Goal: Task Accomplishment & Management: Manage account settings

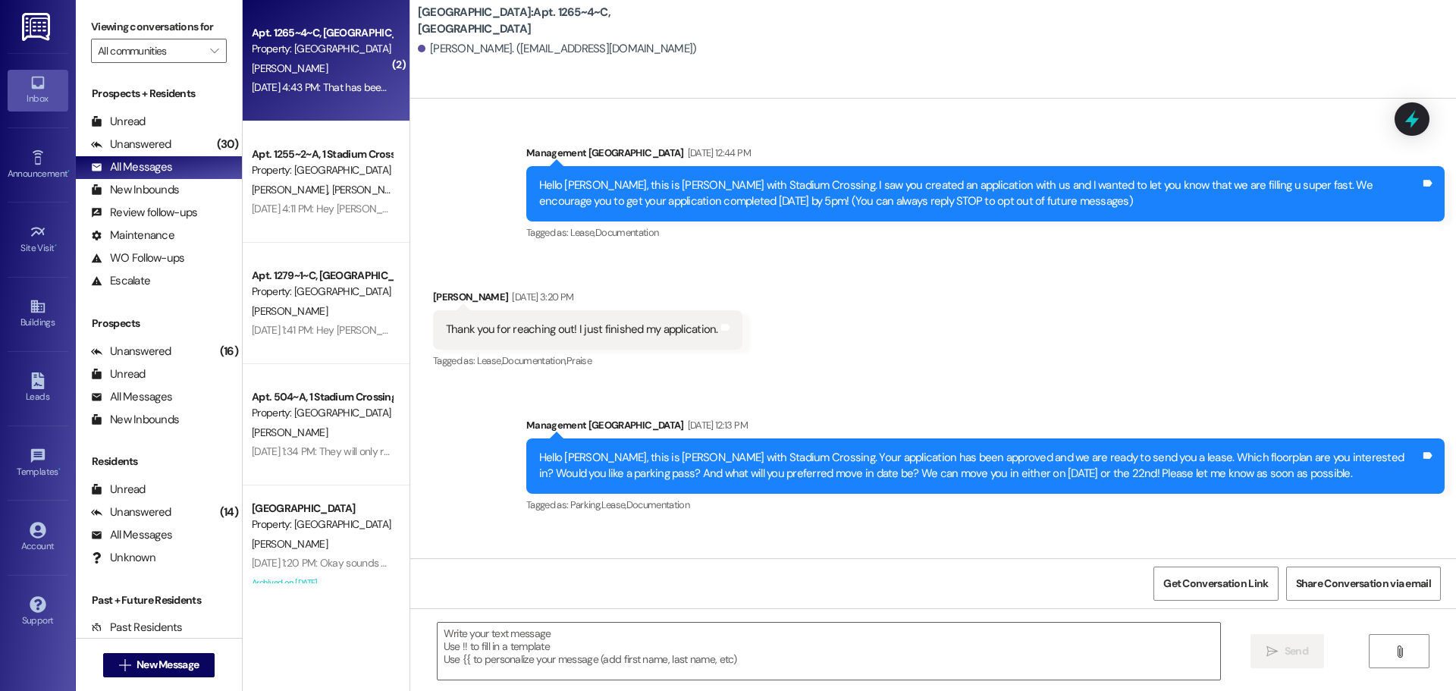
scroll to position [2523, 0]
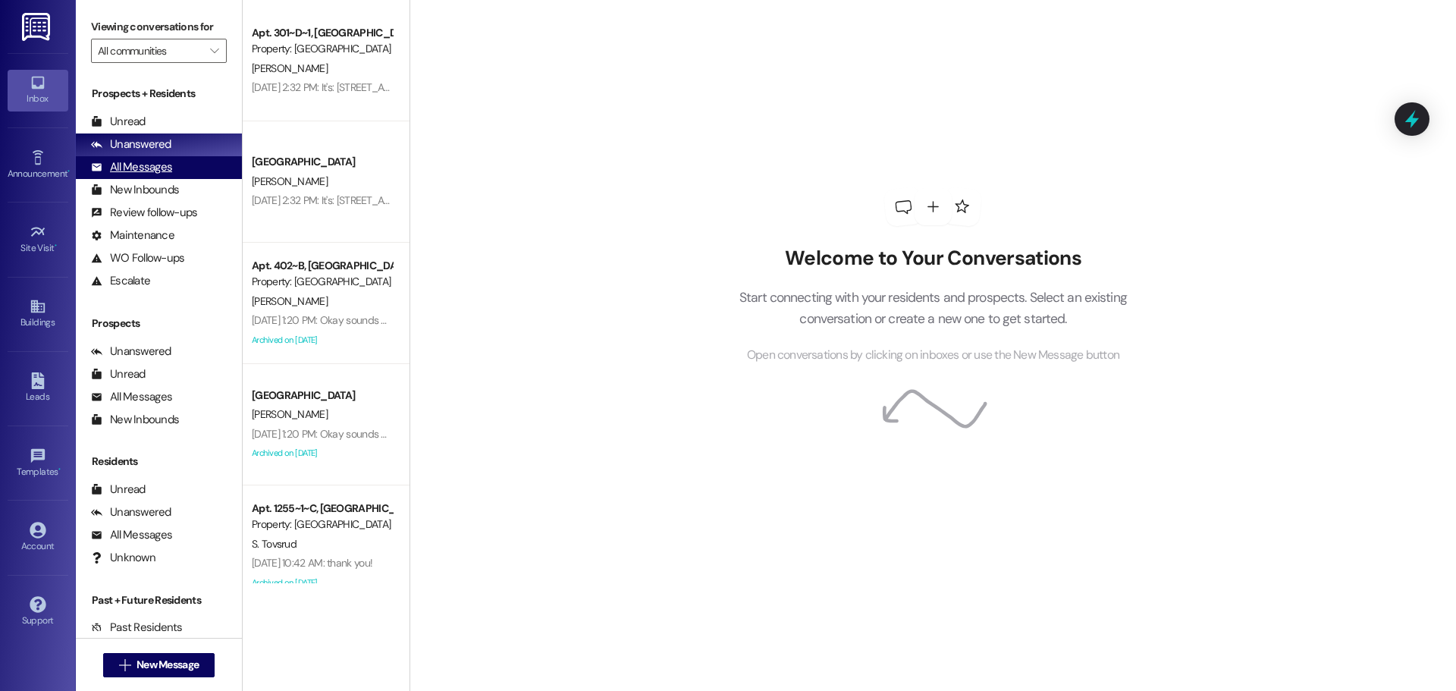
click at [187, 171] on div "All Messages (undefined)" at bounding box center [159, 167] width 166 height 23
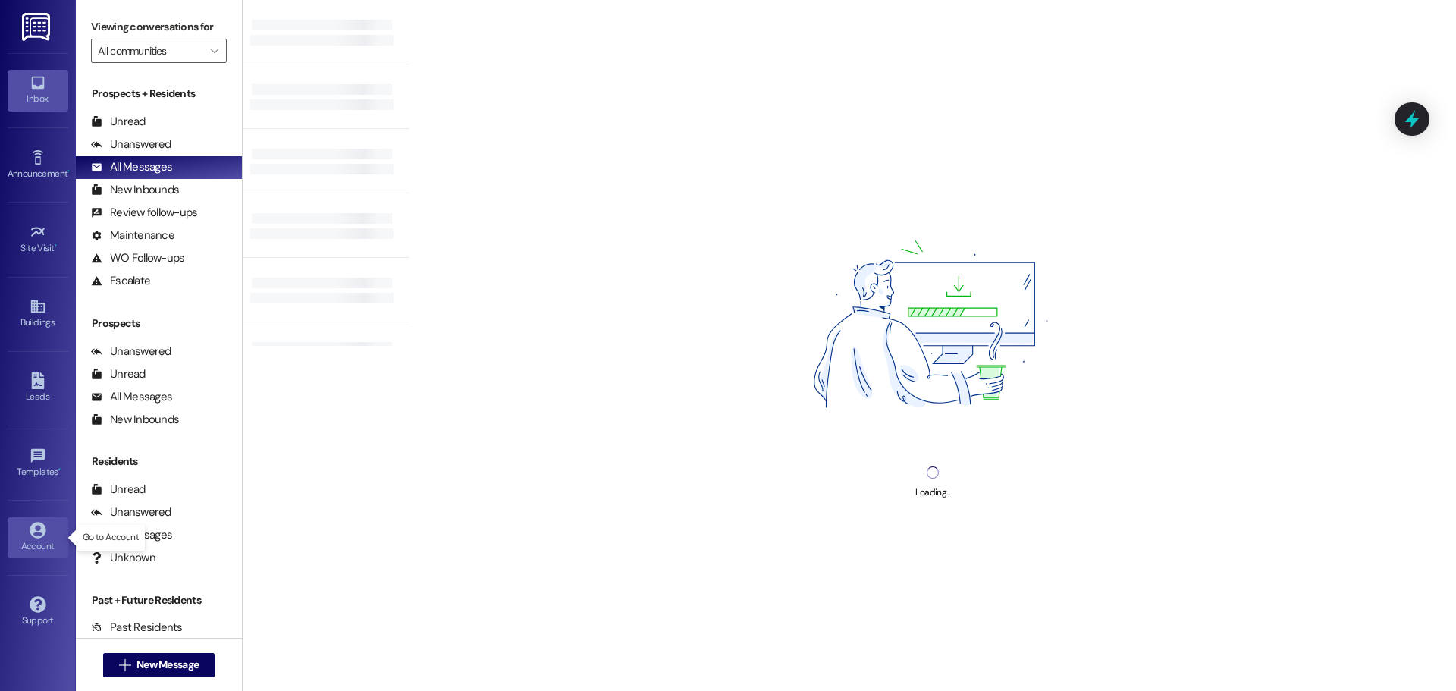
click at [51, 532] on link "Account" at bounding box center [38, 537] width 61 height 41
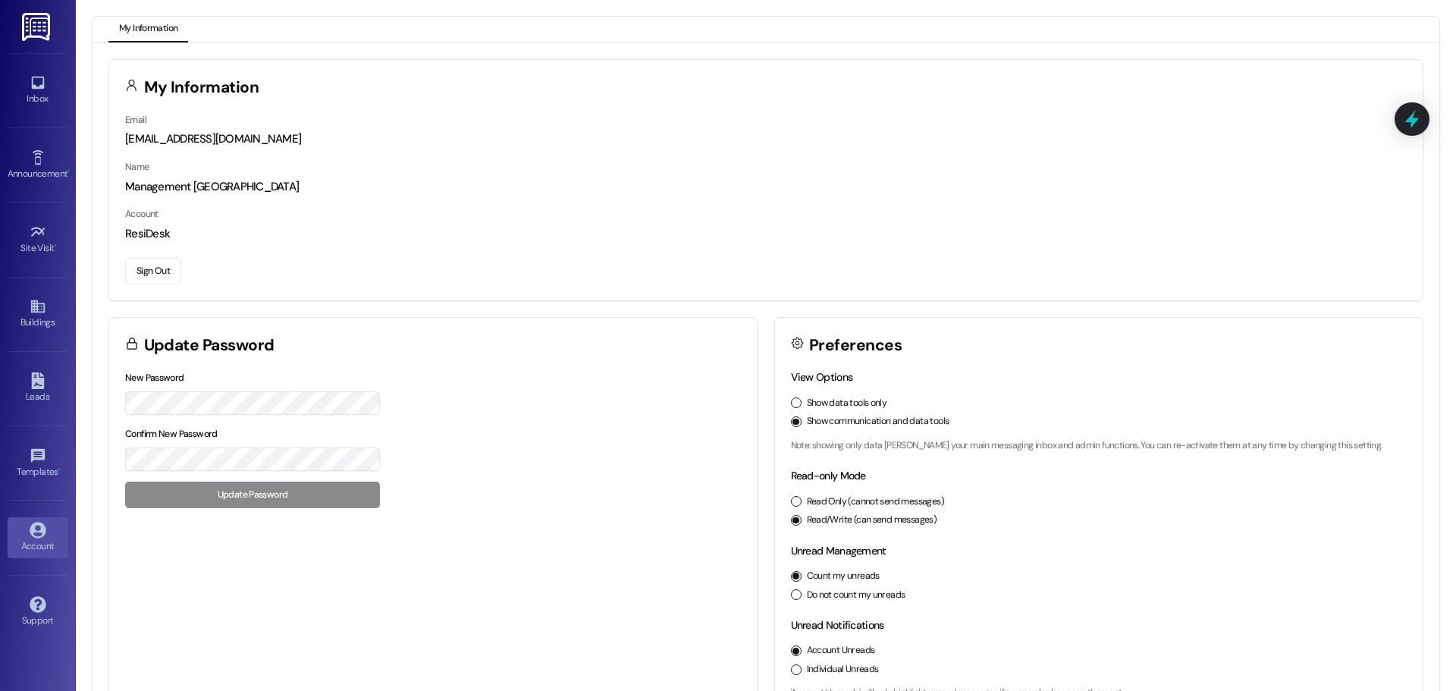
click at [158, 275] on button "Sign Out" at bounding box center [153, 271] width 56 height 27
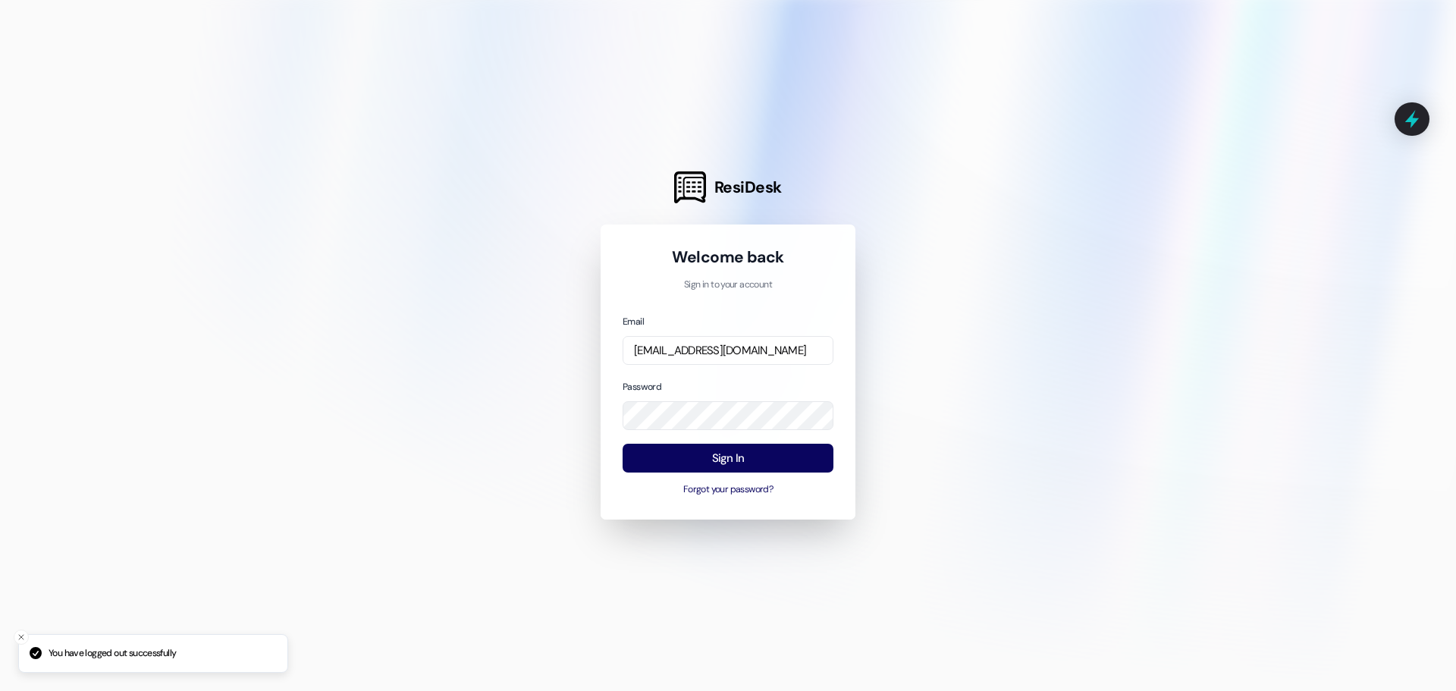
click at [715, 441] on div "Email [EMAIL_ADDRESS][DOMAIN_NAME] Password Sign In Forgot your password?" at bounding box center [728, 405] width 211 height 184
click at [716, 457] on button "Sign In" at bounding box center [728, 459] width 211 height 30
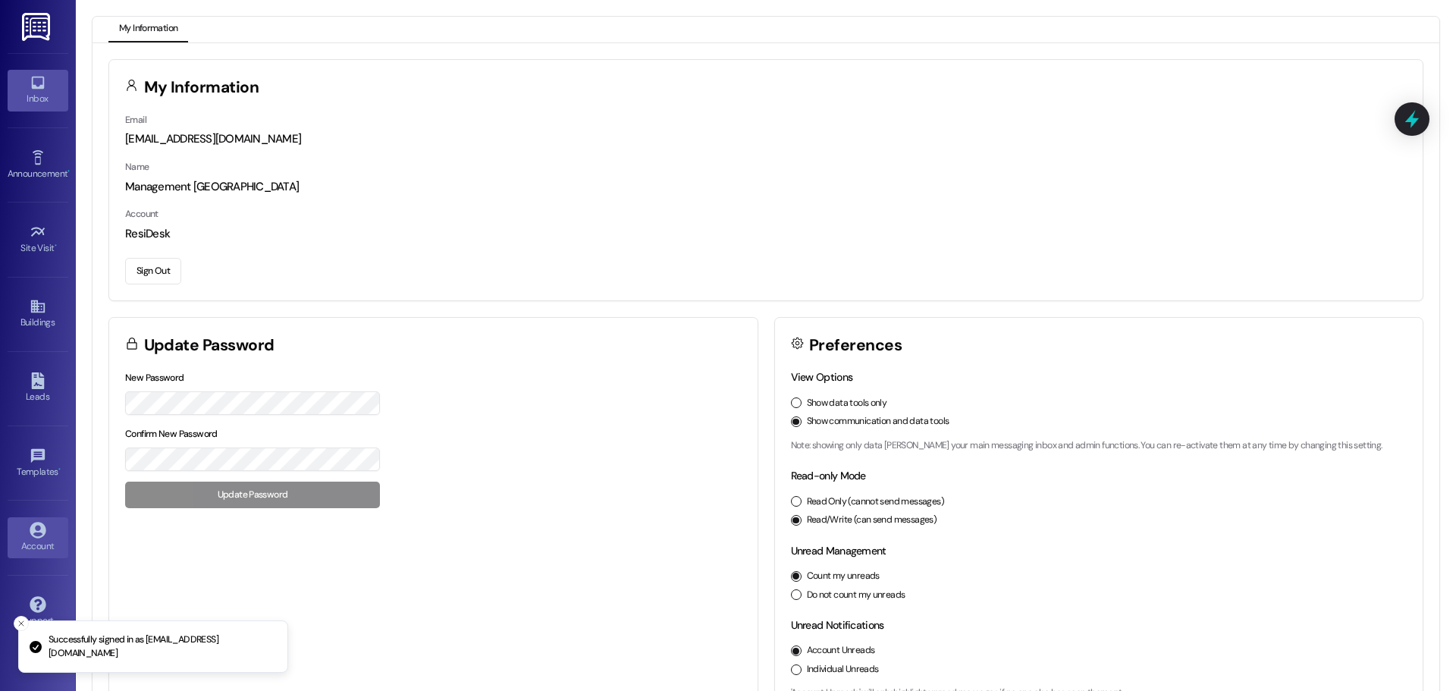
click at [33, 74] on link "Inbox" at bounding box center [38, 90] width 61 height 41
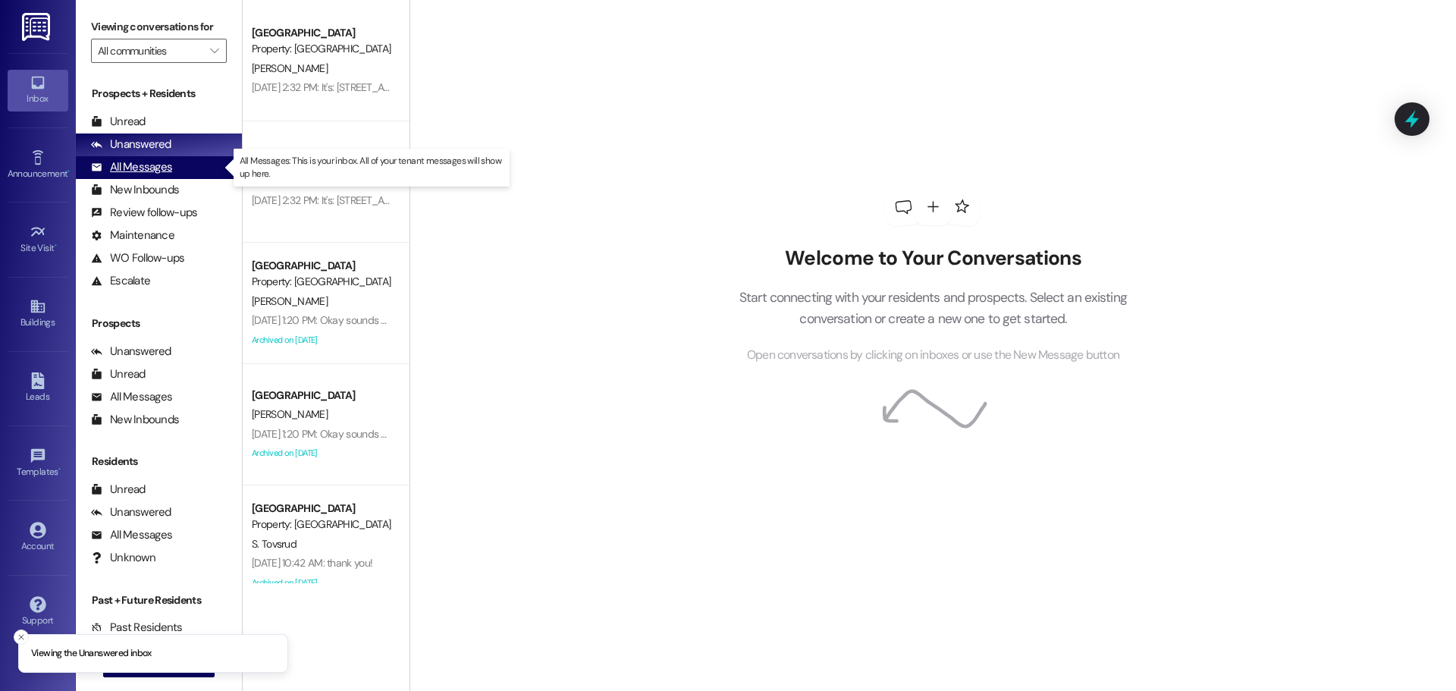
click at [152, 165] on div "All Messages" at bounding box center [131, 167] width 81 height 16
